Goal: Task Accomplishment & Management: Use online tool/utility

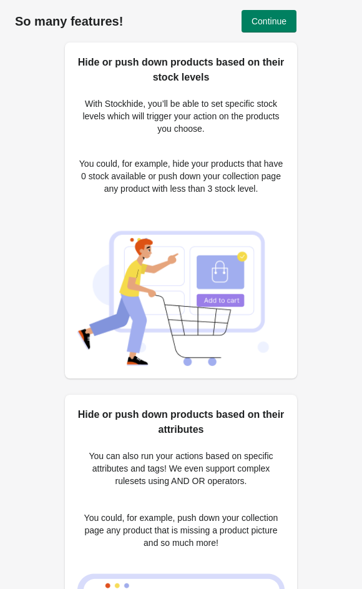
click at [261, 23] on span "Continue" at bounding box center [269, 21] width 35 height 10
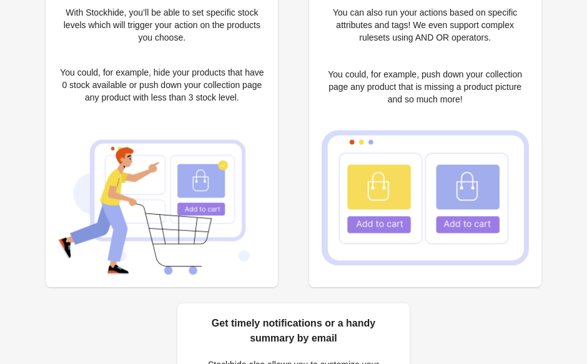
scroll to position [92, 0]
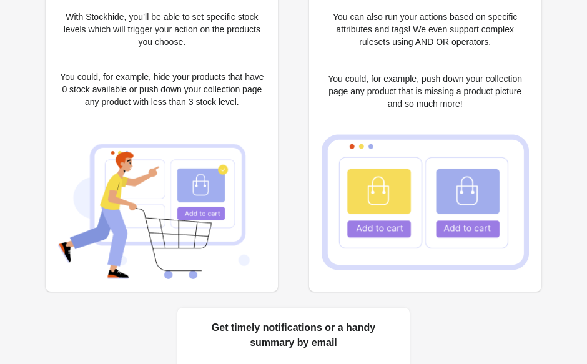
click at [129, 209] on img at bounding box center [161, 204] width 207 height 149
click at [132, 194] on img at bounding box center [161, 204] width 207 height 149
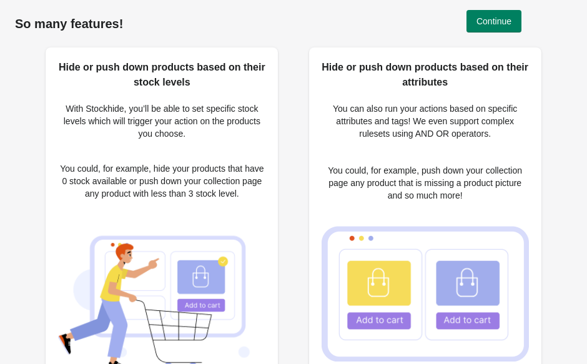
scroll to position [0, 0]
click at [362, 27] on button "Continue" at bounding box center [494, 21] width 55 height 22
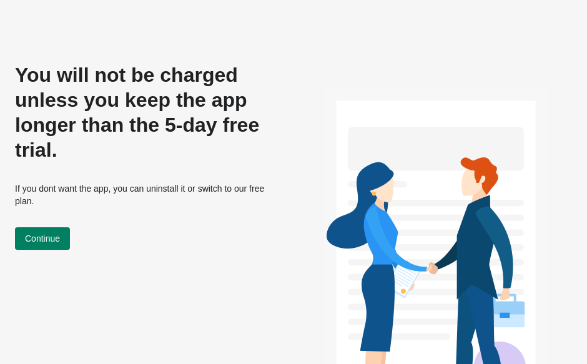
click at [46, 235] on span "Continue" at bounding box center [42, 239] width 35 height 10
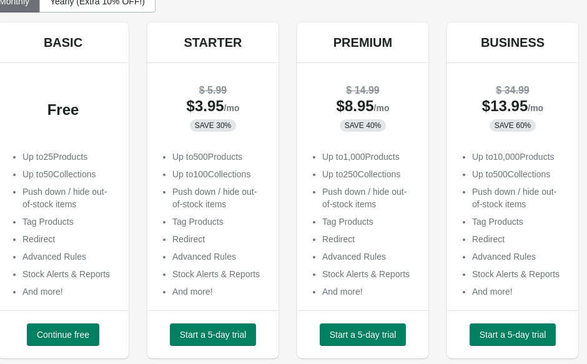
scroll to position [80, 23]
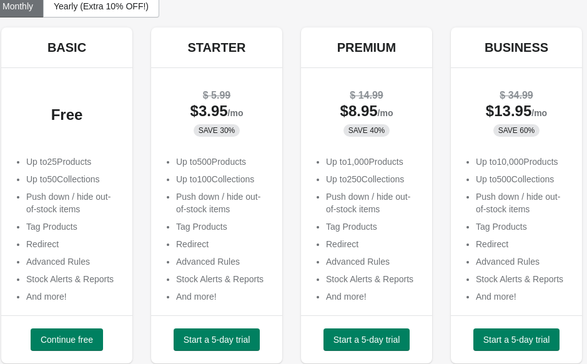
click at [60, 341] on span "Continue free" at bounding box center [67, 340] width 52 height 10
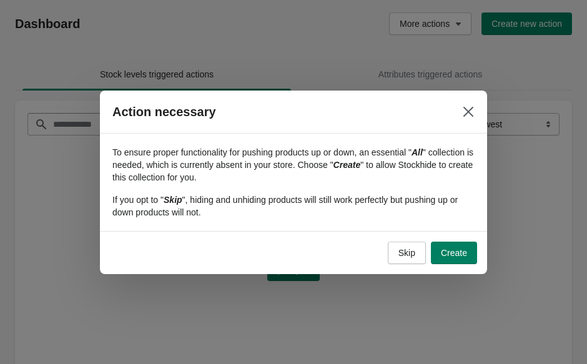
click at [441, 251] on span "Create" at bounding box center [454, 253] width 26 height 10
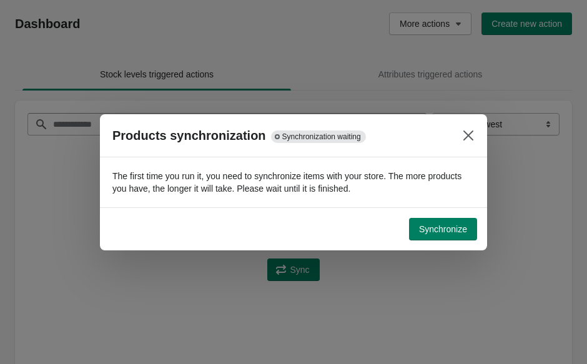
click at [444, 233] on span "Synchronize" at bounding box center [443, 229] width 48 height 10
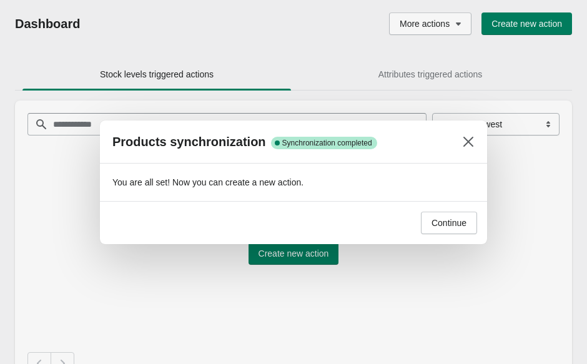
click at [437, 221] on span "Continue" at bounding box center [449, 223] width 35 height 10
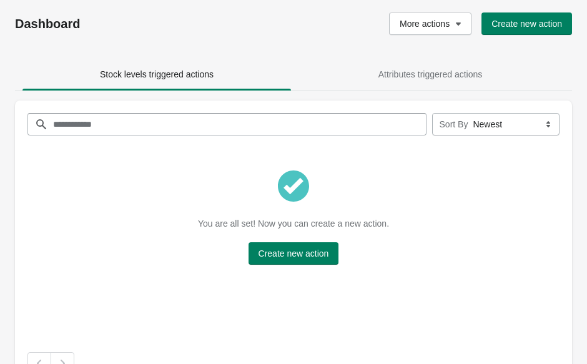
click at [282, 254] on span "Create new action" at bounding box center [294, 254] width 71 height 10
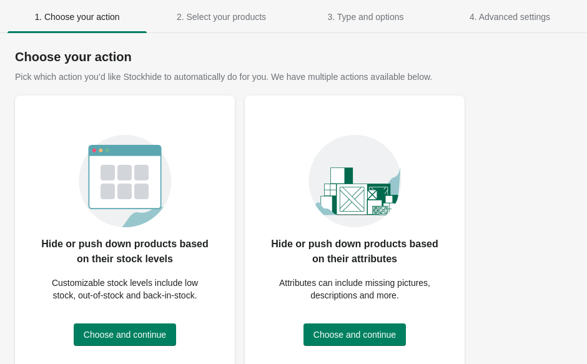
click at [111, 340] on span "Choose and continue" at bounding box center [125, 335] width 82 height 10
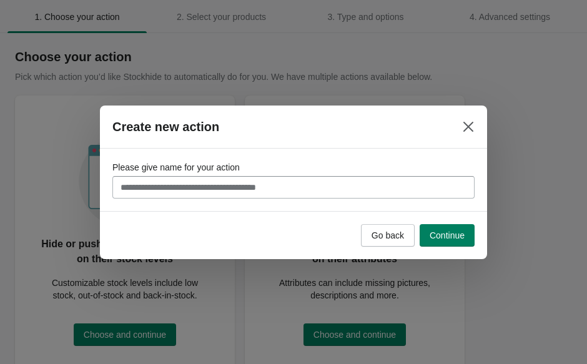
click at [164, 191] on input "Please give name for your action" at bounding box center [293, 187] width 362 height 22
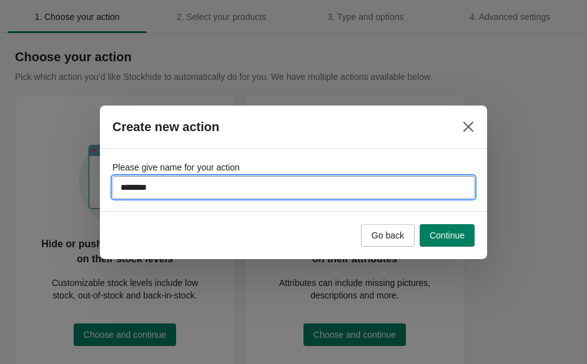
type input "*********"
click at [449, 229] on button "Continue" at bounding box center [447, 235] width 55 height 22
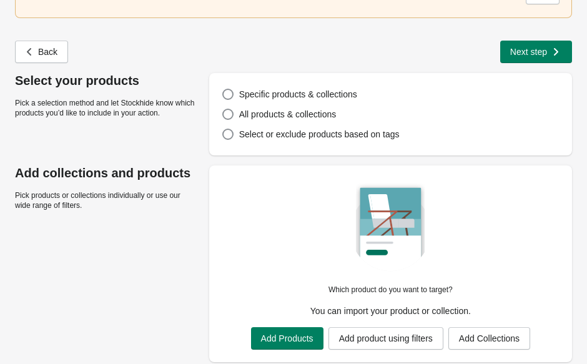
scroll to position [125, 0]
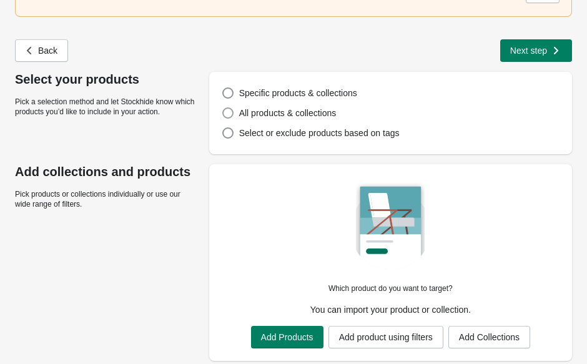
click at [232, 107] on span at bounding box center [227, 112] width 11 height 11
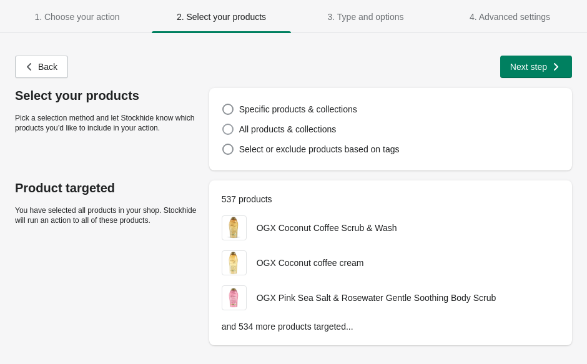
scroll to position [2, 0]
click at [528, 62] on span "Next step" at bounding box center [528, 67] width 37 height 10
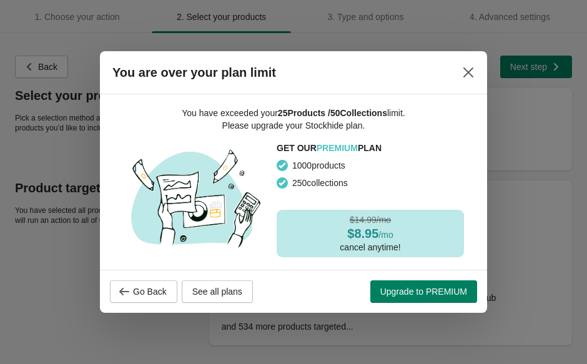
click at [460, 83] on button "Close" at bounding box center [468, 72] width 22 height 22
